Goal: Information Seeking & Learning: Learn about a topic

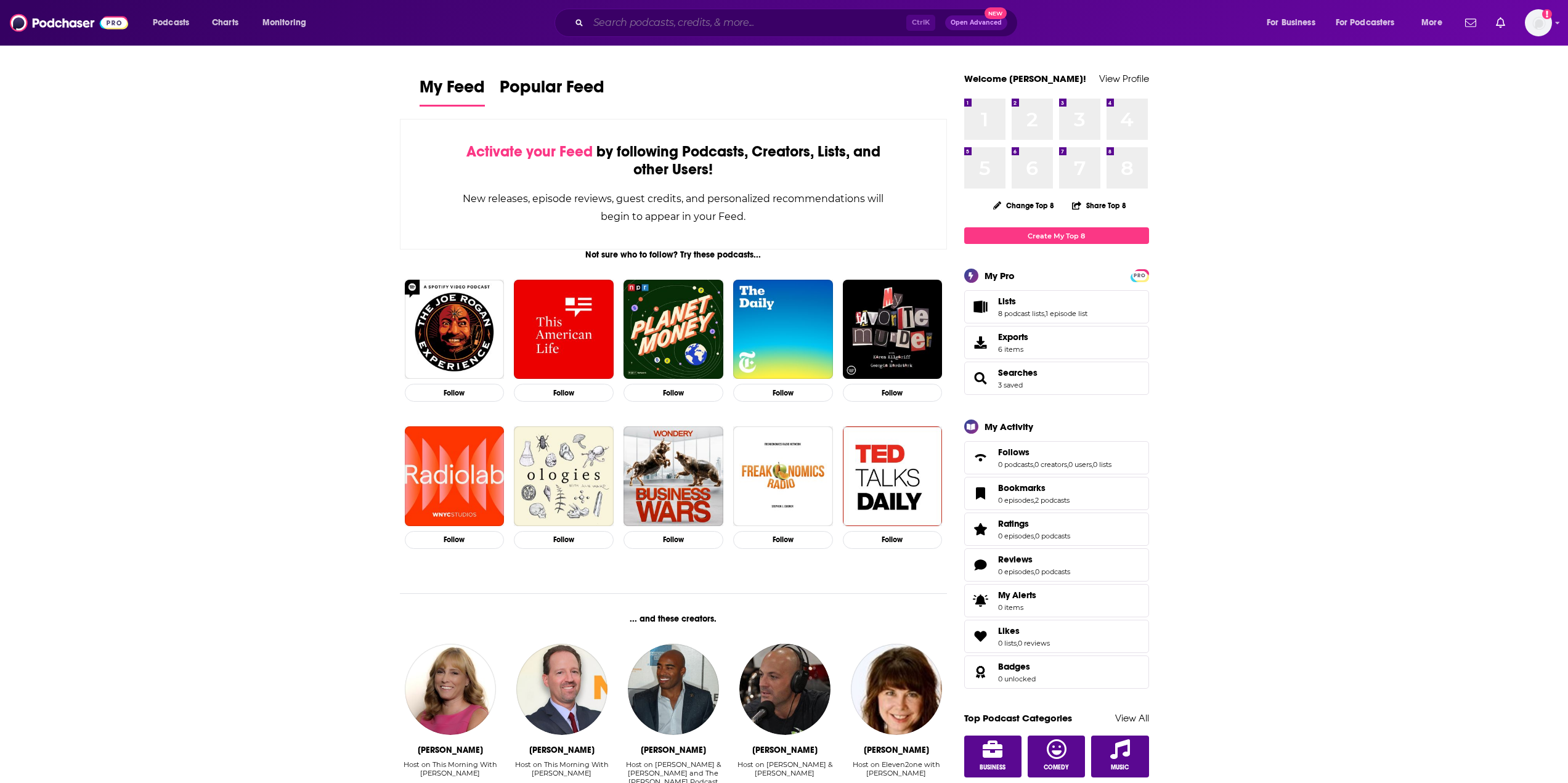
click at [621, 30] on input "Search podcasts, credits, & more..." at bounding box center [747, 23] width 318 height 20
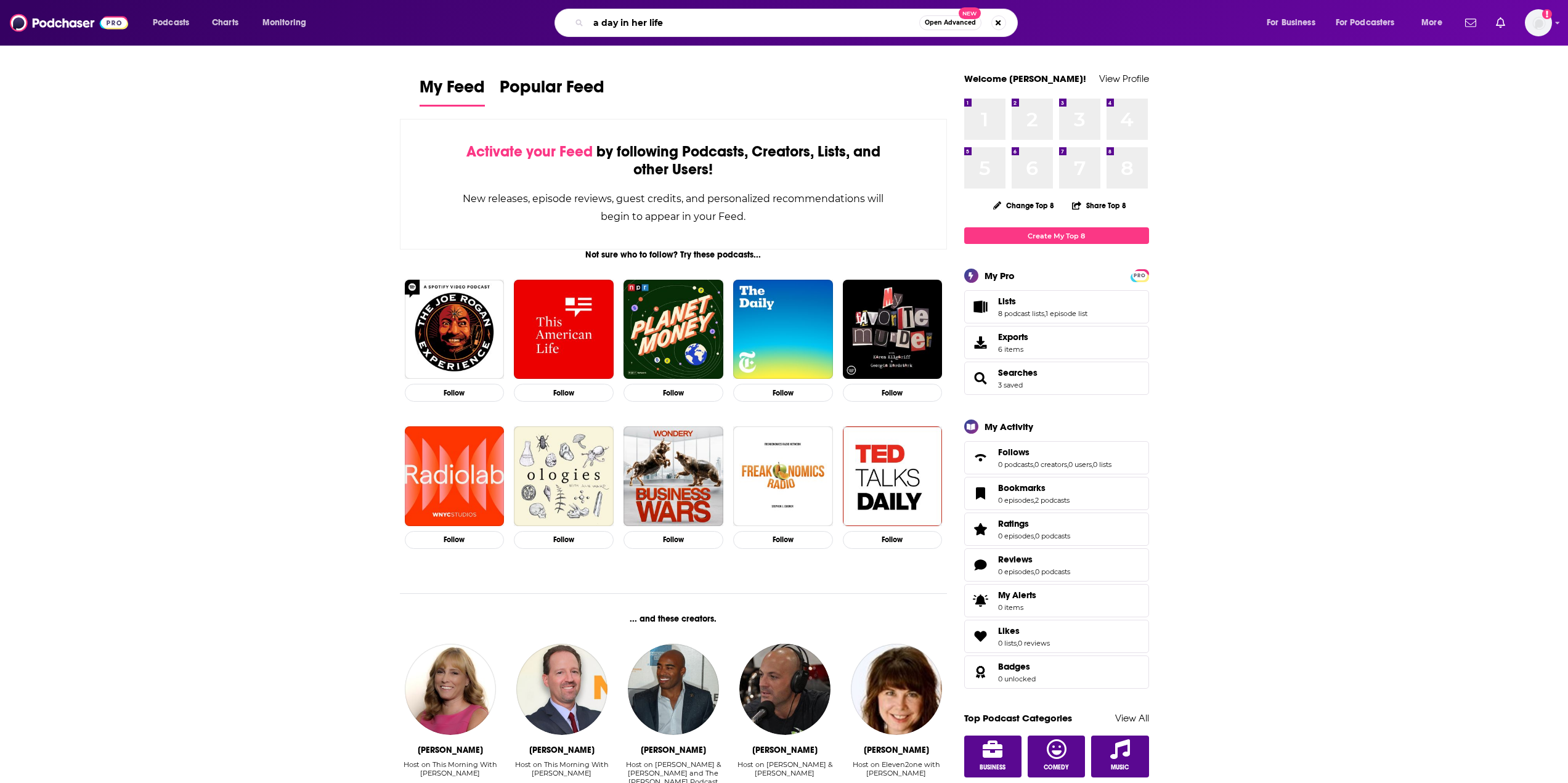
type input "a day in her life"
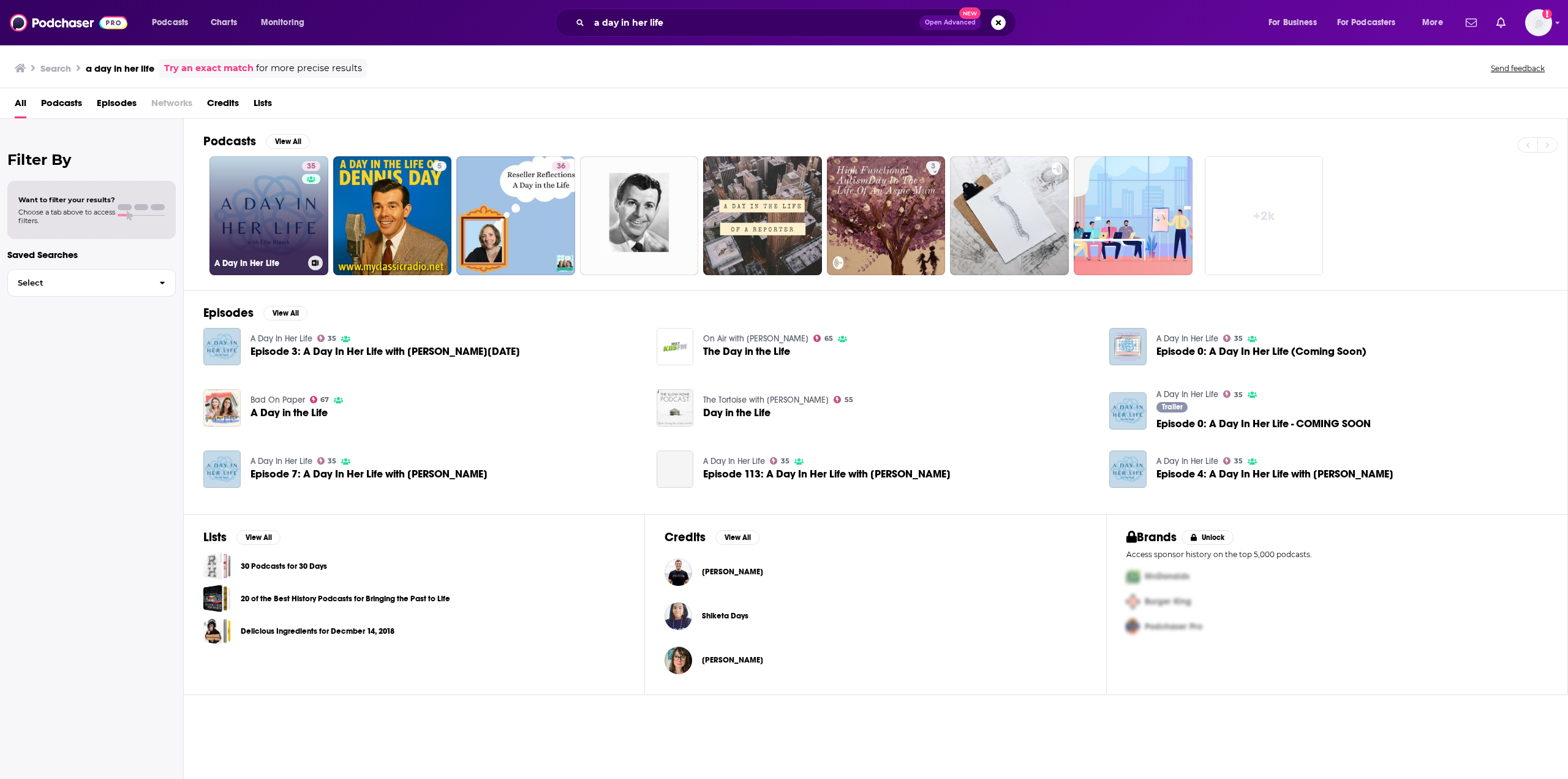
click at [247, 214] on link "35 A Day In Her Life" at bounding box center [269, 216] width 119 height 119
